Goal: Transaction & Acquisition: Book appointment/travel/reservation

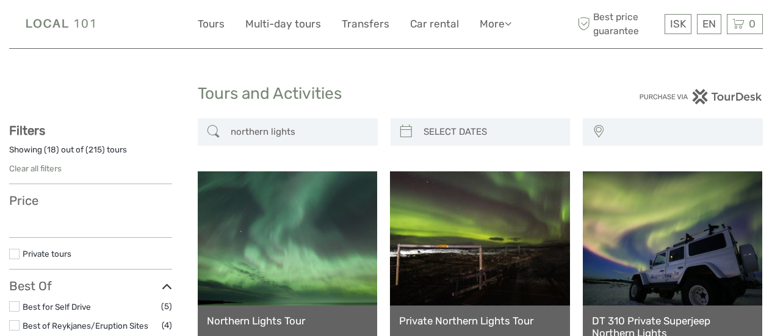
select select
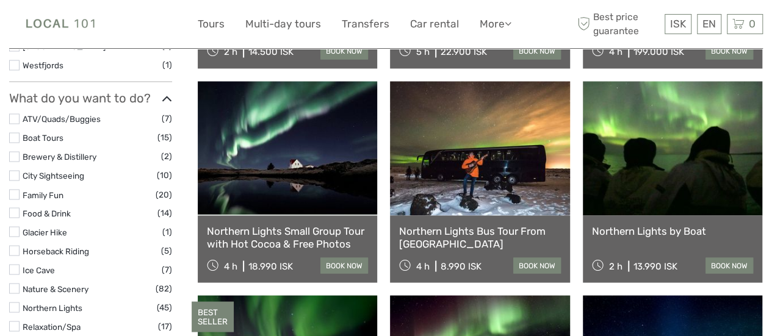
scroll to position [915, 0]
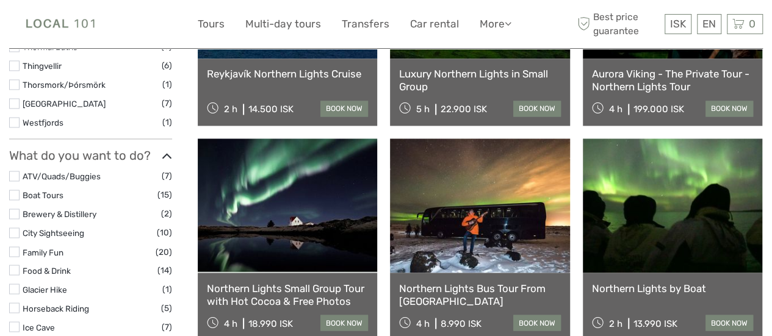
click at [16, 195] on label at bounding box center [14, 195] width 10 height 10
click at [0, 0] on input "checkbox" at bounding box center [0, 0] width 0 height 0
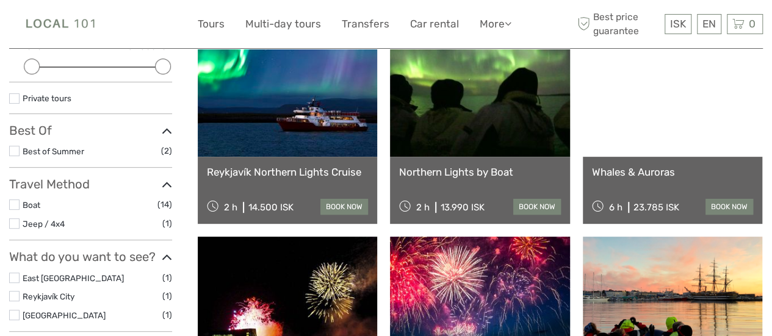
scroll to position [191, 0]
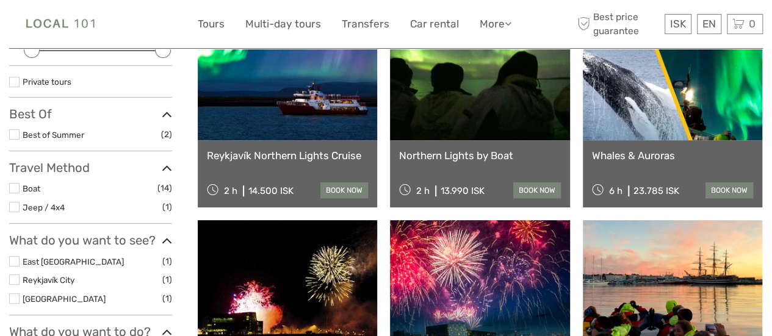
click at [20, 185] on li "Boat (14)" at bounding box center [90, 188] width 163 height 14
click at [16, 189] on label at bounding box center [14, 188] width 10 height 10
click at [0, 0] on input "checkbox" at bounding box center [0, 0] width 0 height 0
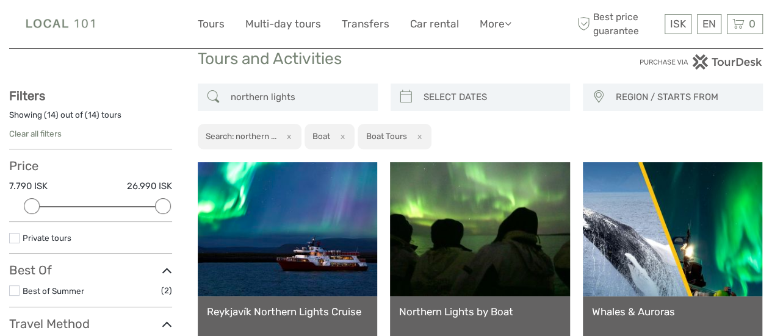
scroll to position [8, 0]
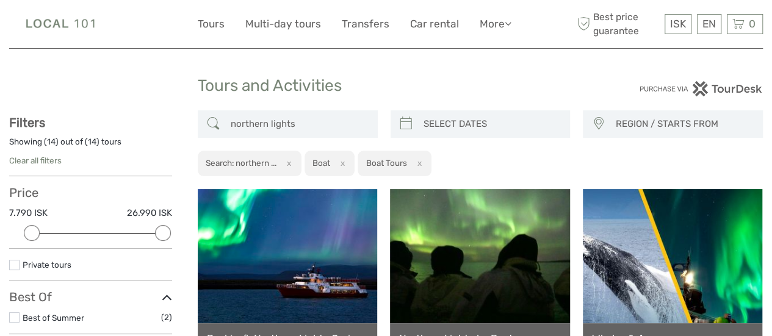
type input "08/09/2025"
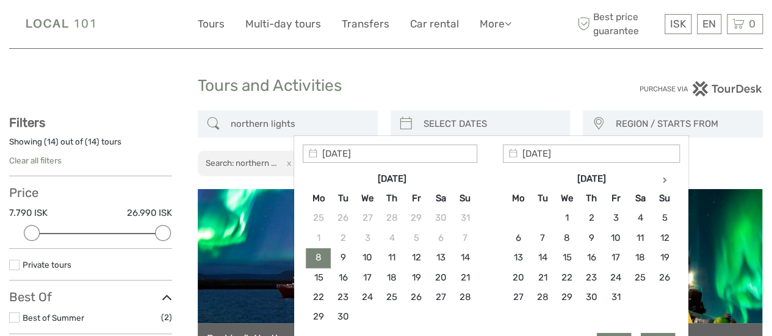
click at [442, 121] on input "search" at bounding box center [492, 123] width 146 height 21
type input "09/10/2025"
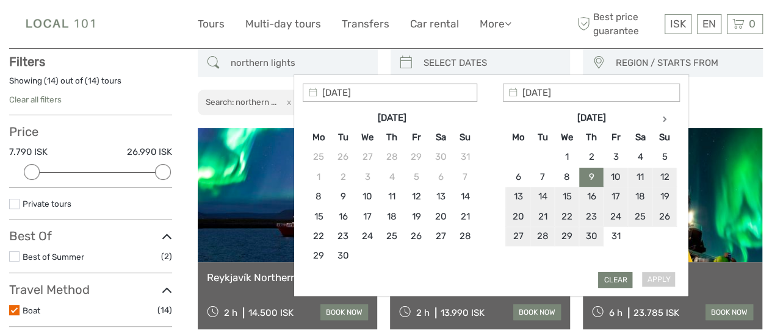
click at [661, 273] on div "Apply Clear" at bounding box center [491, 186] width 377 height 205
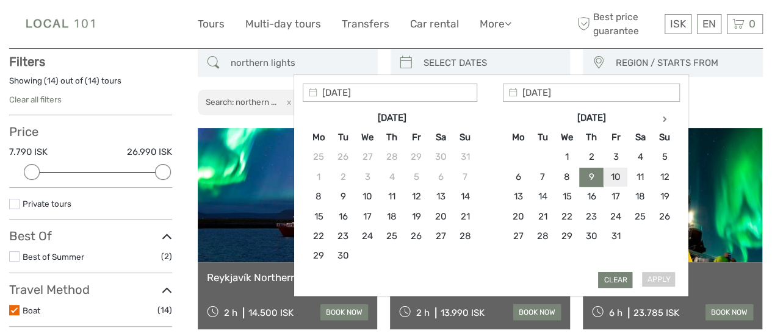
type input "10/10/2025"
type input "09/10/2025"
click at [660, 283] on button "Apply" at bounding box center [658, 280] width 34 height 16
type input "09/10/2025 - 10/10/2025"
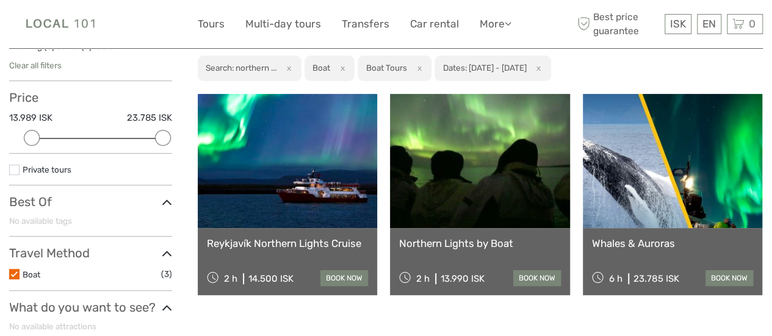
scroll to position [130, 0]
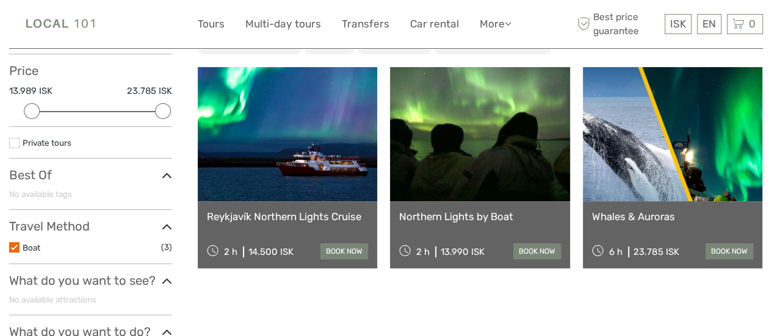
click at [289, 219] on link "Reykjavík Northern Lights Cruise" at bounding box center [287, 216] width 161 height 12
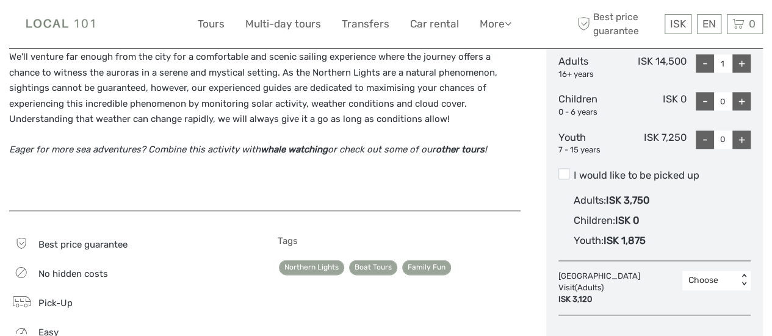
scroll to position [671, 0]
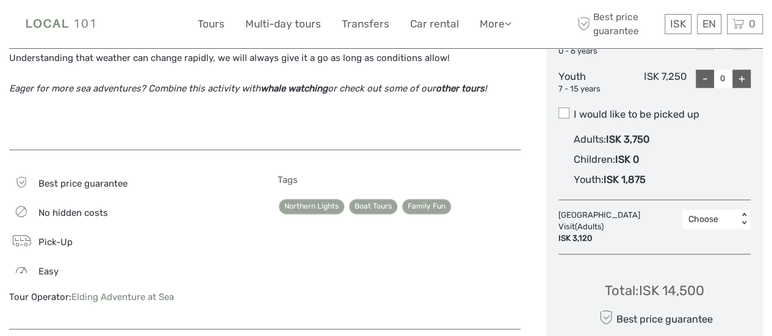
drag, startPoint x: 101, startPoint y: 2, endPoint x: 561, endPoint y: 95, distance: 470.0
click at [561, 107] on span at bounding box center [563, 112] width 11 height 11
click at [574, 110] on input "I would like to be picked up" at bounding box center [574, 110] width 0 height 0
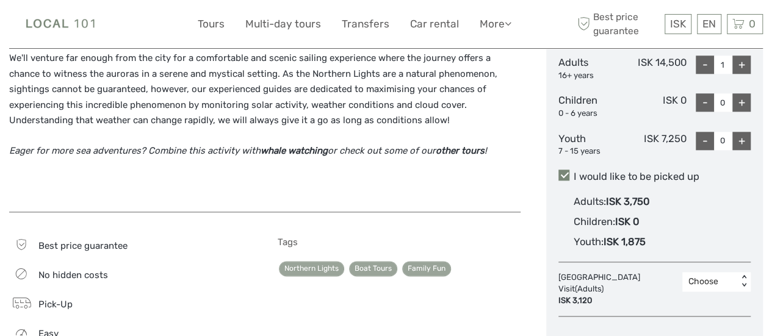
scroll to position [610, 0]
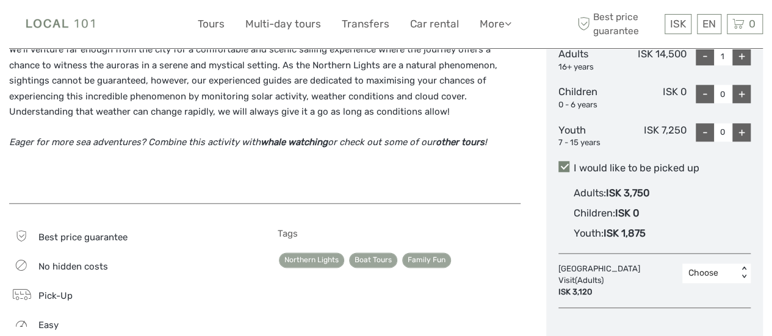
click at [700, 265] on div "Choose < >" at bounding box center [716, 274] width 68 height 20
click at [618, 286] on div "ISK 3,120" at bounding box center [617, 292] width 118 height 12
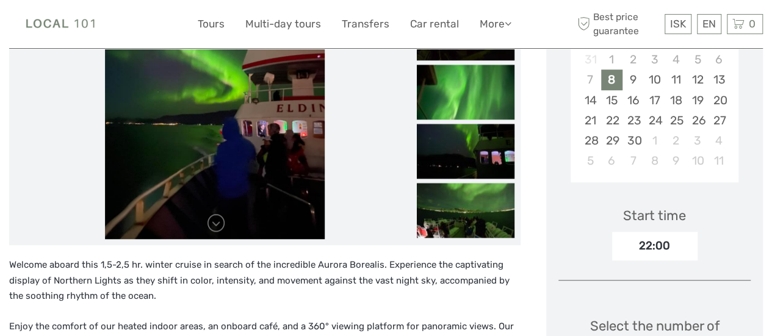
scroll to position [252, 0]
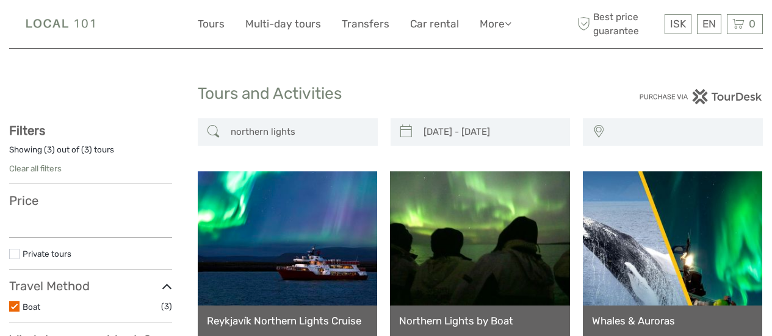
select select
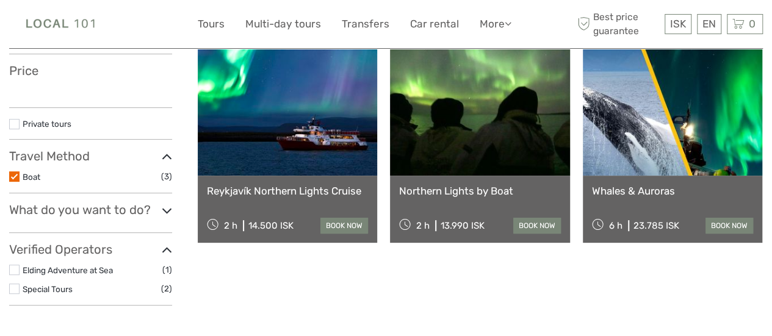
type input "08/10/2025 - 09/10/2025"
select select
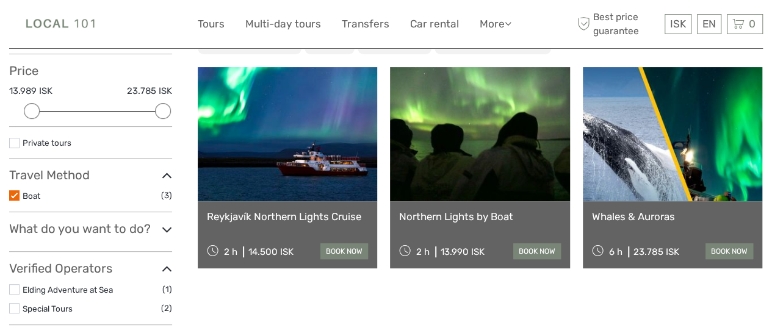
scroll to position [0, 0]
click at [467, 224] on div "Northern Lights by Boat 2 h 13.990 ISK book now" at bounding box center [479, 234] width 179 height 67
click at [464, 219] on link "Northern Lights by Boat" at bounding box center [479, 216] width 161 height 12
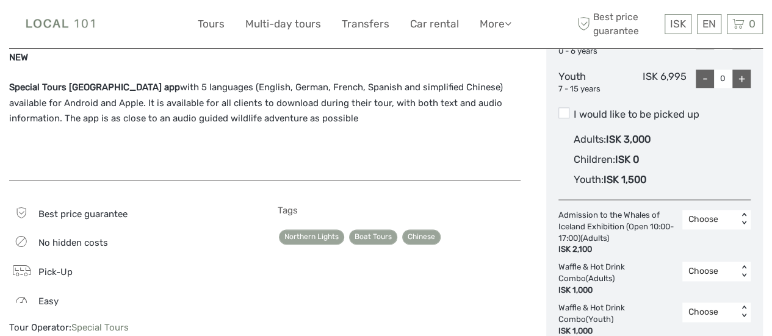
scroll to position [732, 0]
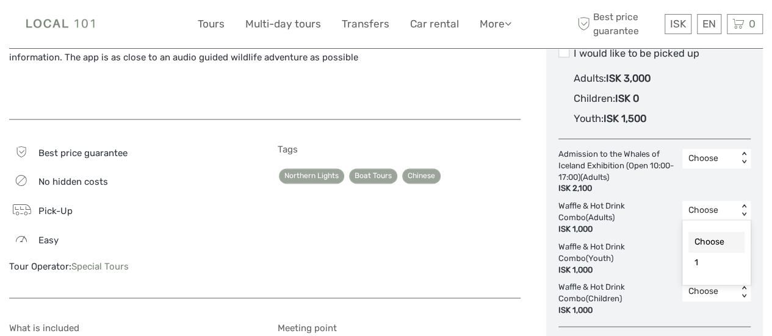
click at [698, 204] on div "Choose" at bounding box center [709, 210] width 43 height 12
click at [694, 253] on div "1" at bounding box center [716, 263] width 56 height 21
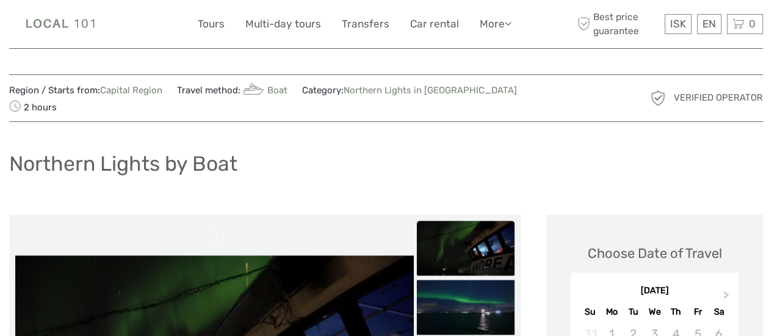
scroll to position [0, 0]
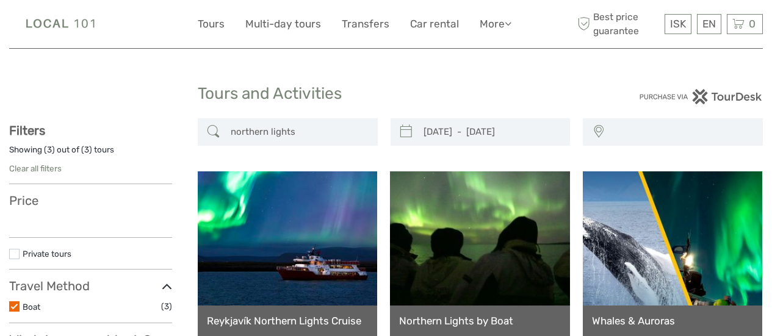
select select
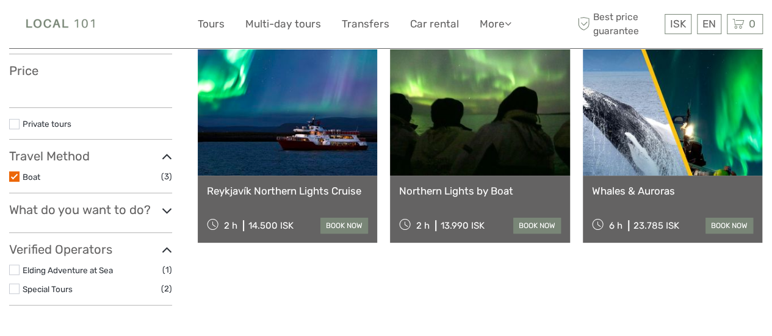
select select
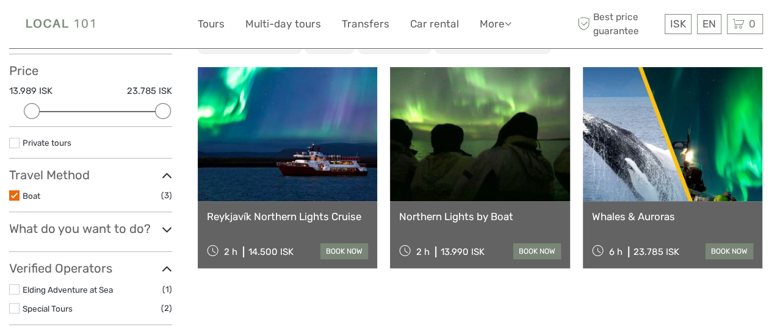
scroll to position [0, 0]
click at [298, 216] on link "Reykjavík Northern Lights Cruise" at bounding box center [287, 216] width 161 height 12
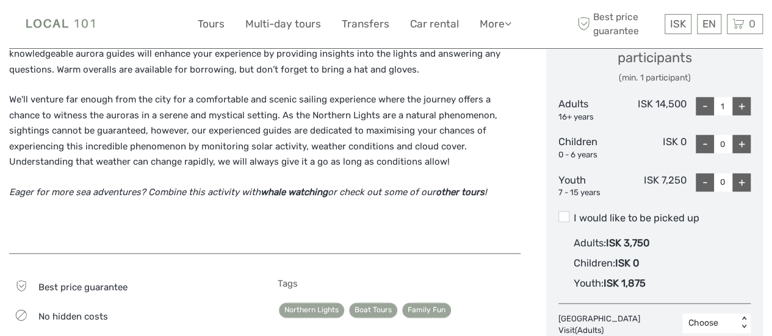
scroll to position [549, 0]
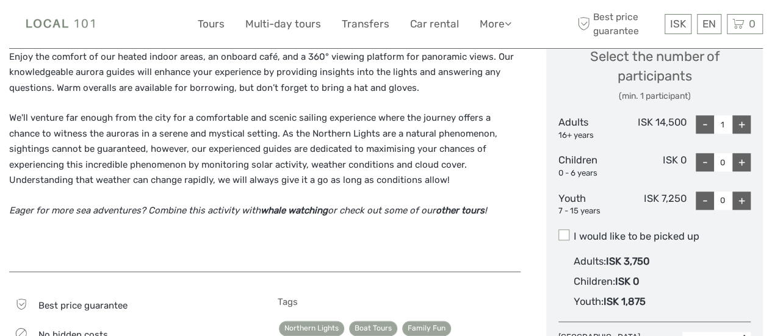
click at [564, 229] on span at bounding box center [563, 234] width 11 height 11
click at [574, 232] on input "I would like to be picked up" at bounding box center [574, 232] width 0 height 0
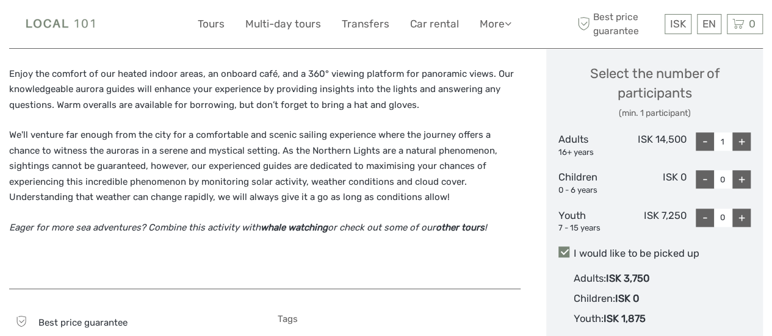
scroll to position [488, 0]
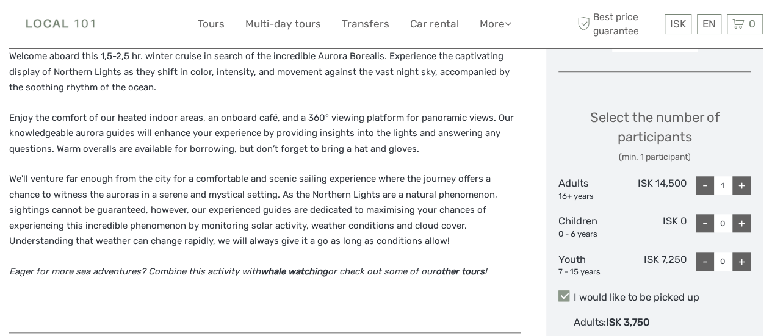
click at [566, 290] on span at bounding box center [563, 295] width 11 height 11
click at [574, 293] on input "I would like to be picked up" at bounding box center [574, 293] width 0 height 0
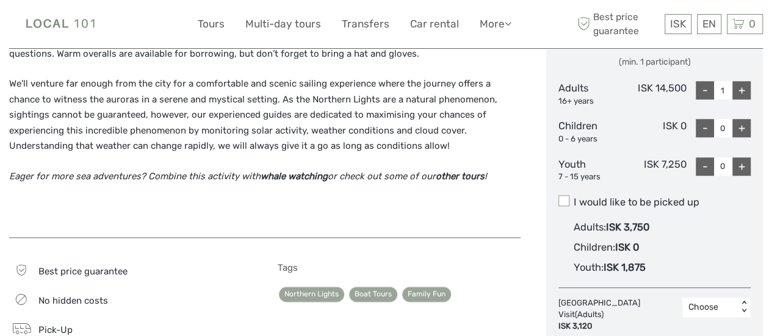
scroll to position [610, 0]
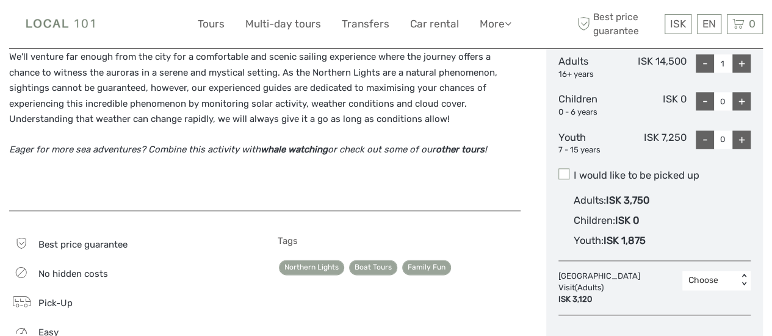
click at [562, 168] on span at bounding box center [563, 173] width 11 height 11
click at [574, 171] on input "I would like to be picked up" at bounding box center [574, 171] width 0 height 0
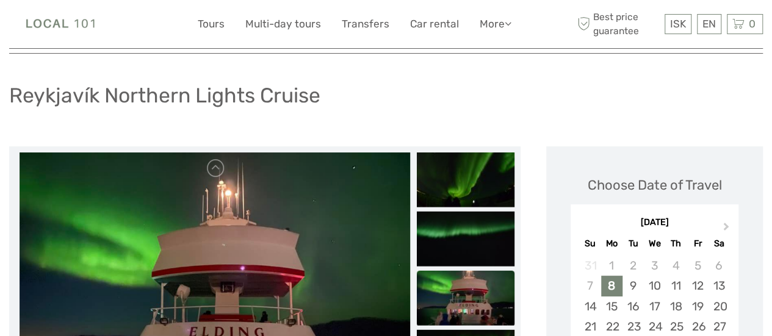
scroll to position [61, 0]
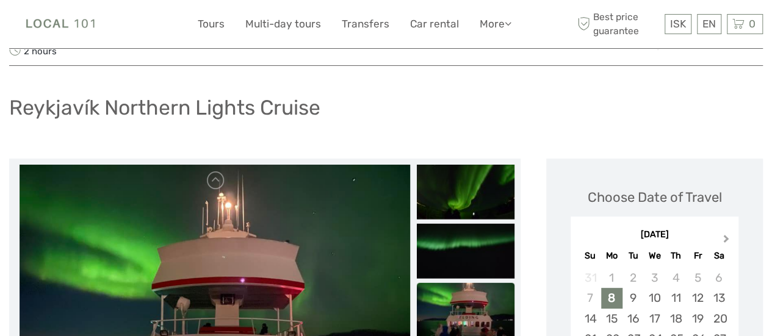
click at [726, 232] on span "Next Month" at bounding box center [726, 241] width 0 height 18
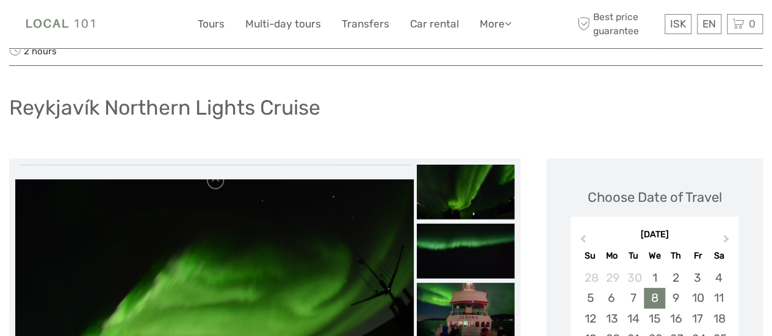
click at [649, 288] on div "8" at bounding box center [654, 298] width 21 height 20
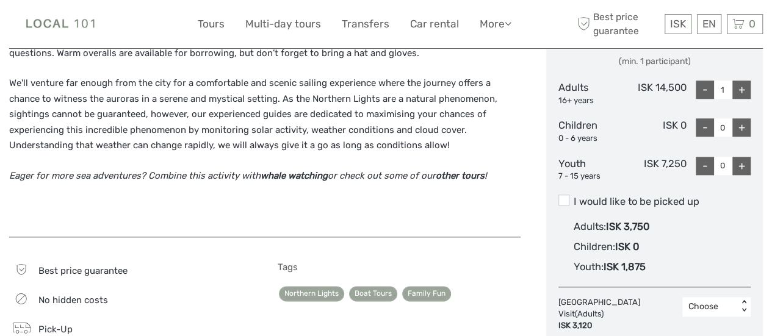
scroll to position [610, 0]
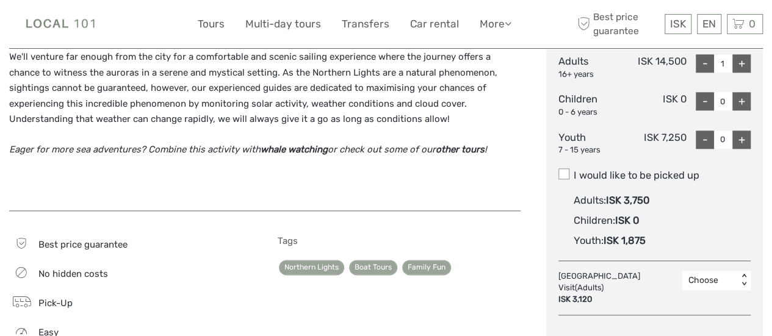
click at [561, 168] on span at bounding box center [563, 173] width 11 height 11
click at [574, 171] on input "I would like to be picked up" at bounding box center [574, 171] width 0 height 0
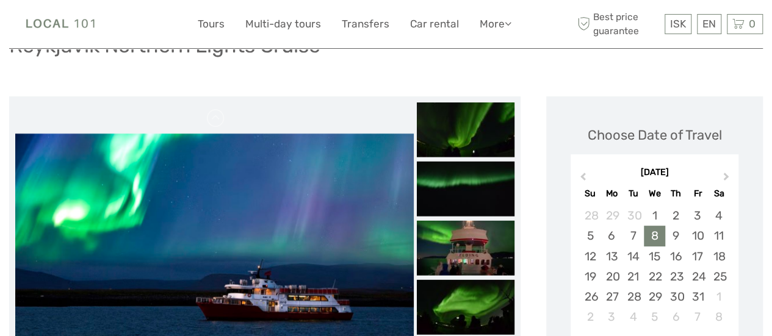
scroll to position [122, 0]
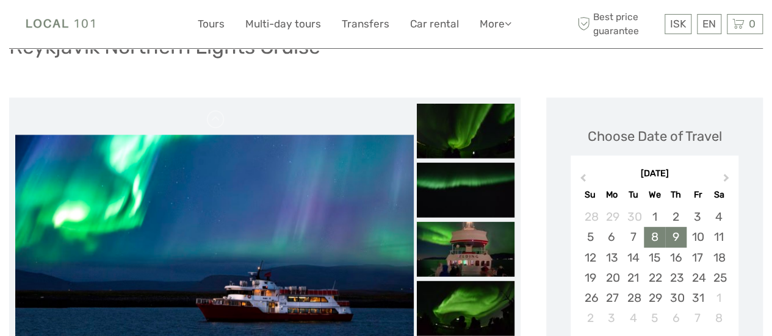
click at [680, 227] on div "9" at bounding box center [675, 237] width 21 height 20
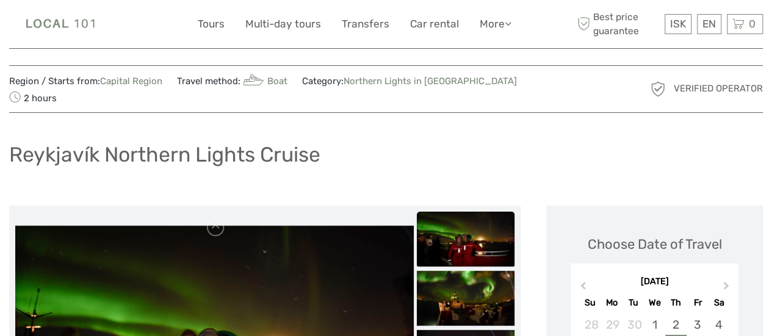
scroll to position [0, 0]
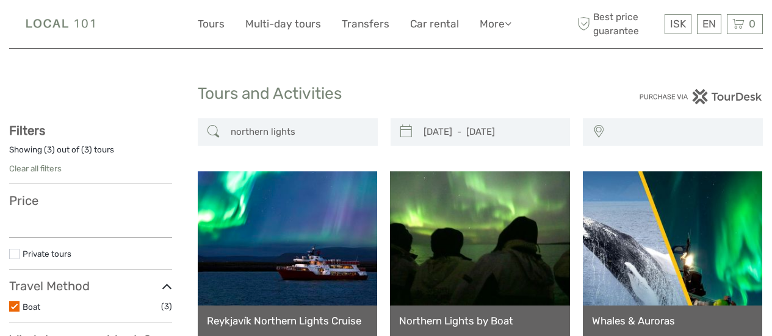
select select
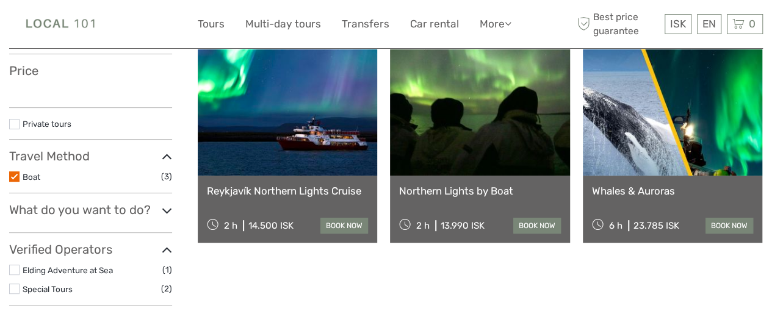
select select
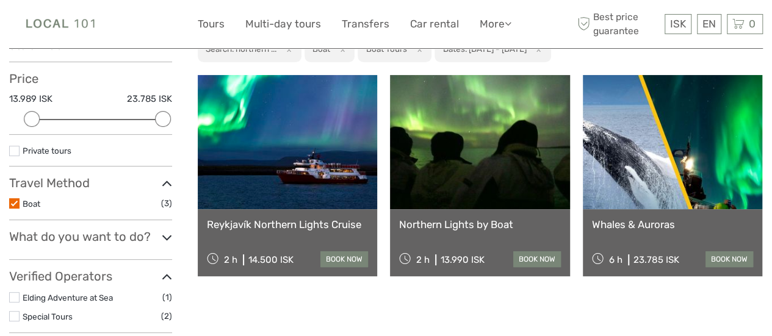
scroll to position [183, 0]
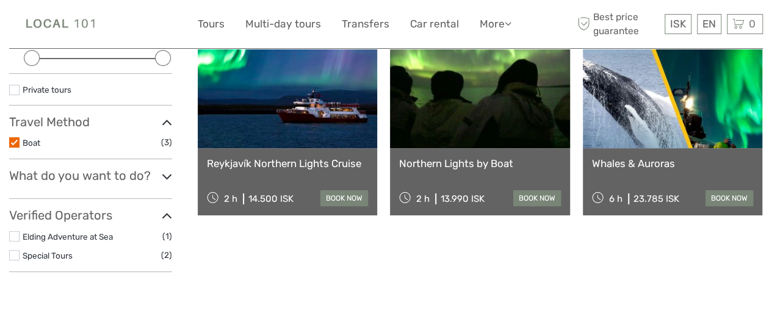
click at [15, 142] on label at bounding box center [14, 142] width 10 height 10
click at [0, 0] on input "checkbox" at bounding box center [0, 0] width 0 height 0
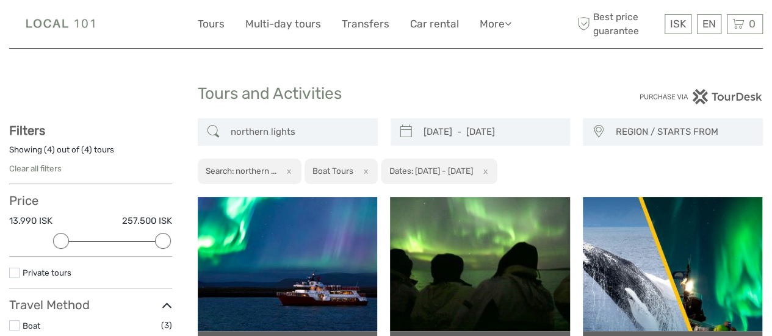
click at [292, 169] on button "x" at bounding box center [286, 171] width 16 height 13
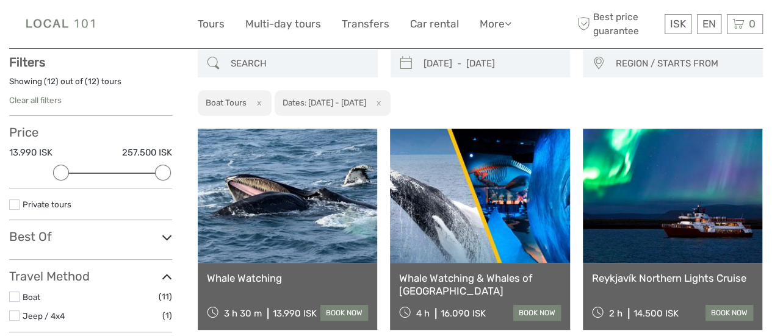
scroll to position [69, 0]
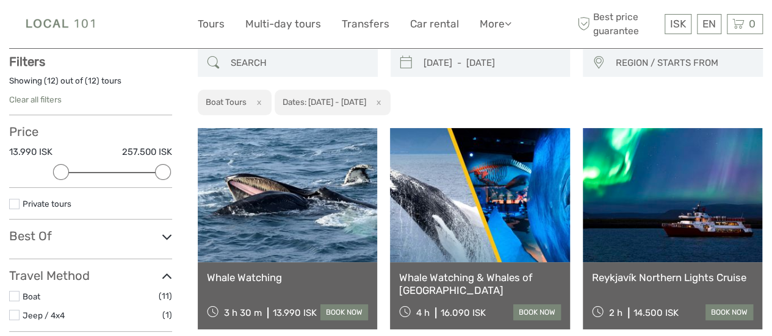
click at [259, 106] on button "x" at bounding box center [256, 102] width 16 height 13
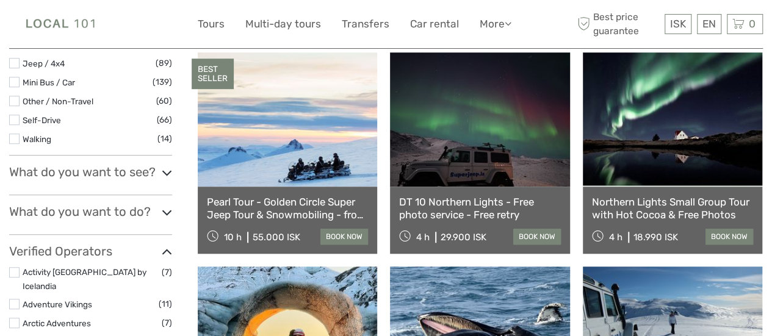
scroll to position [374, 0]
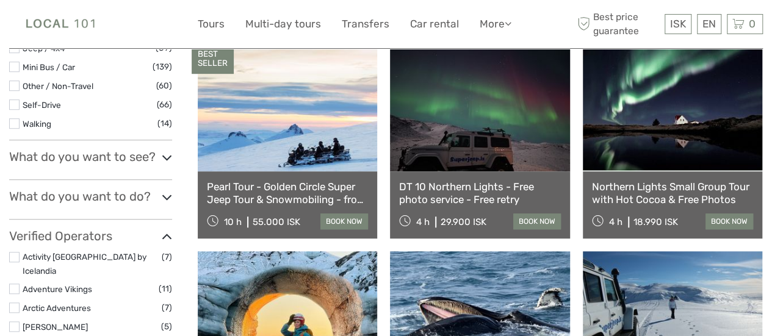
click at [157, 153] on h3 "What do you want to see?" at bounding box center [90, 156] width 163 height 15
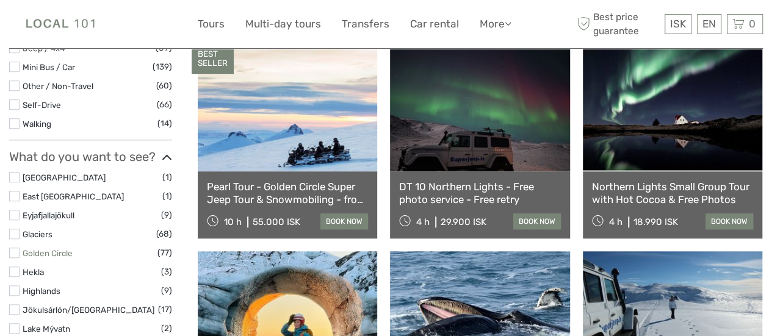
click at [67, 252] on link "Golden Circle" at bounding box center [48, 253] width 50 height 10
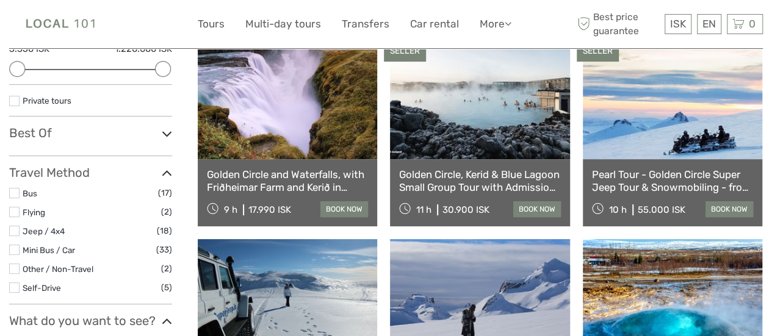
scroll to position [191, 0]
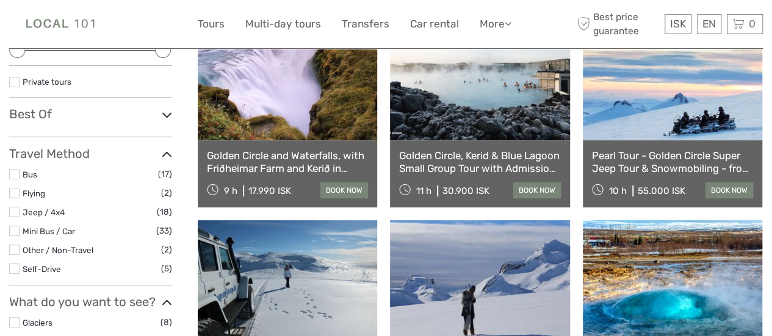
click at [14, 178] on label at bounding box center [14, 174] width 10 height 10
click at [0, 0] on input "checkbox" at bounding box center [0, 0] width 0 height 0
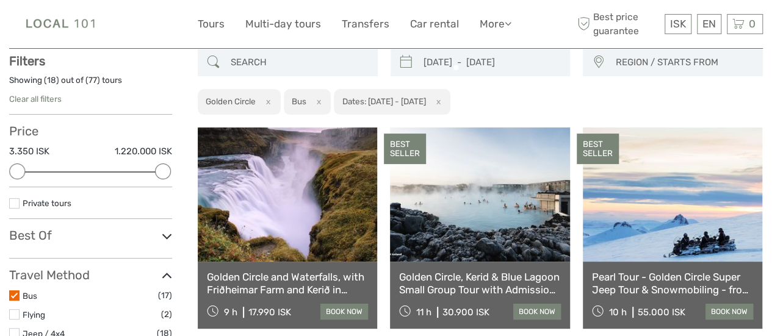
scroll to position [69, 0]
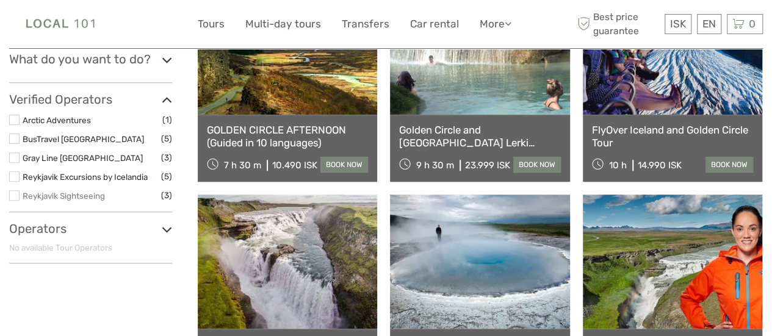
scroll to position [435, 0]
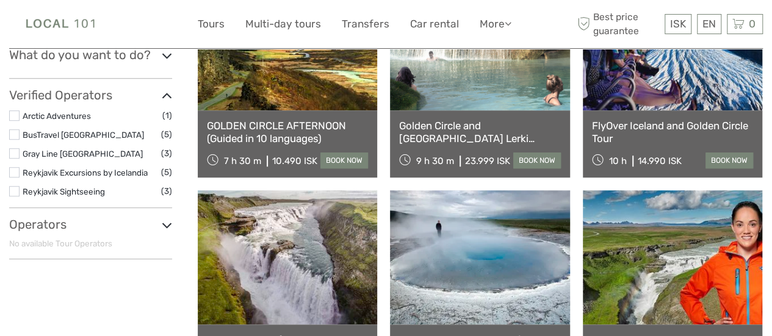
click at [164, 221] on icon at bounding box center [167, 225] width 10 height 16
click at [160, 224] on div "Operators" at bounding box center [90, 224] width 163 height 15
